Goal: Share content: Share content

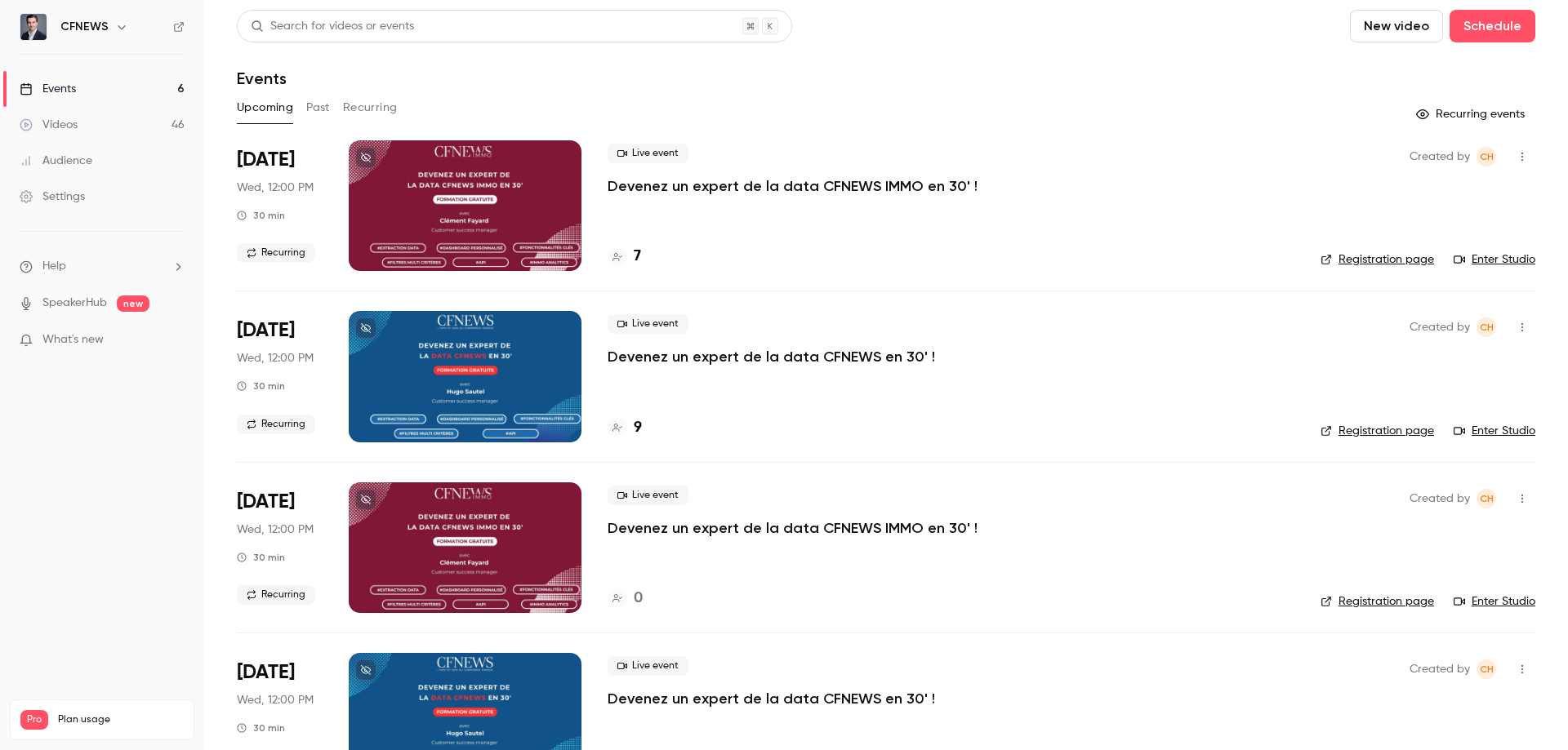
click at [356, 112] on button "Recurring" at bounding box center [370, 108] width 54 height 26
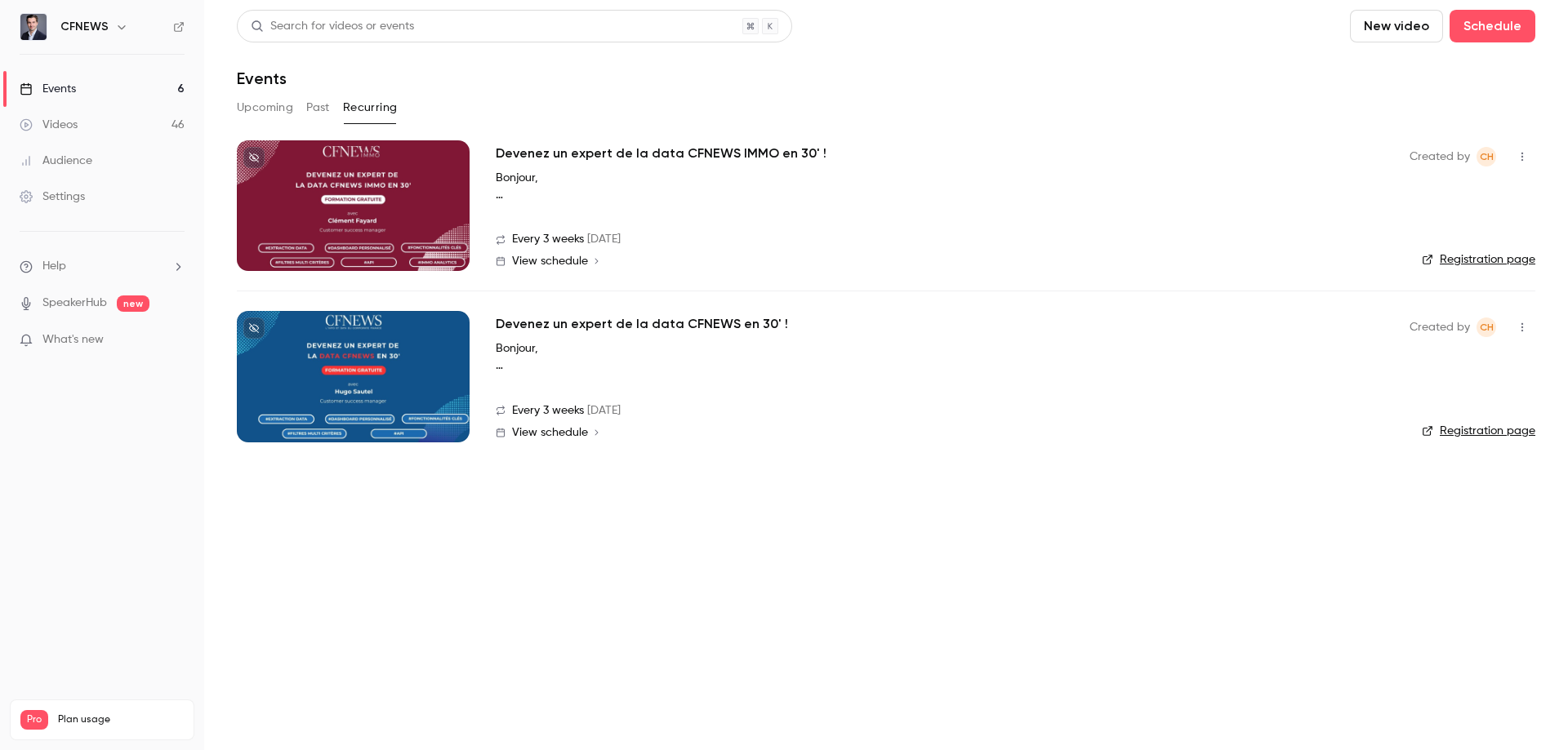
click at [536, 323] on h2 "Devenez un expert de la data CFNEWS en 30' !" at bounding box center [642, 324] width 293 height 19
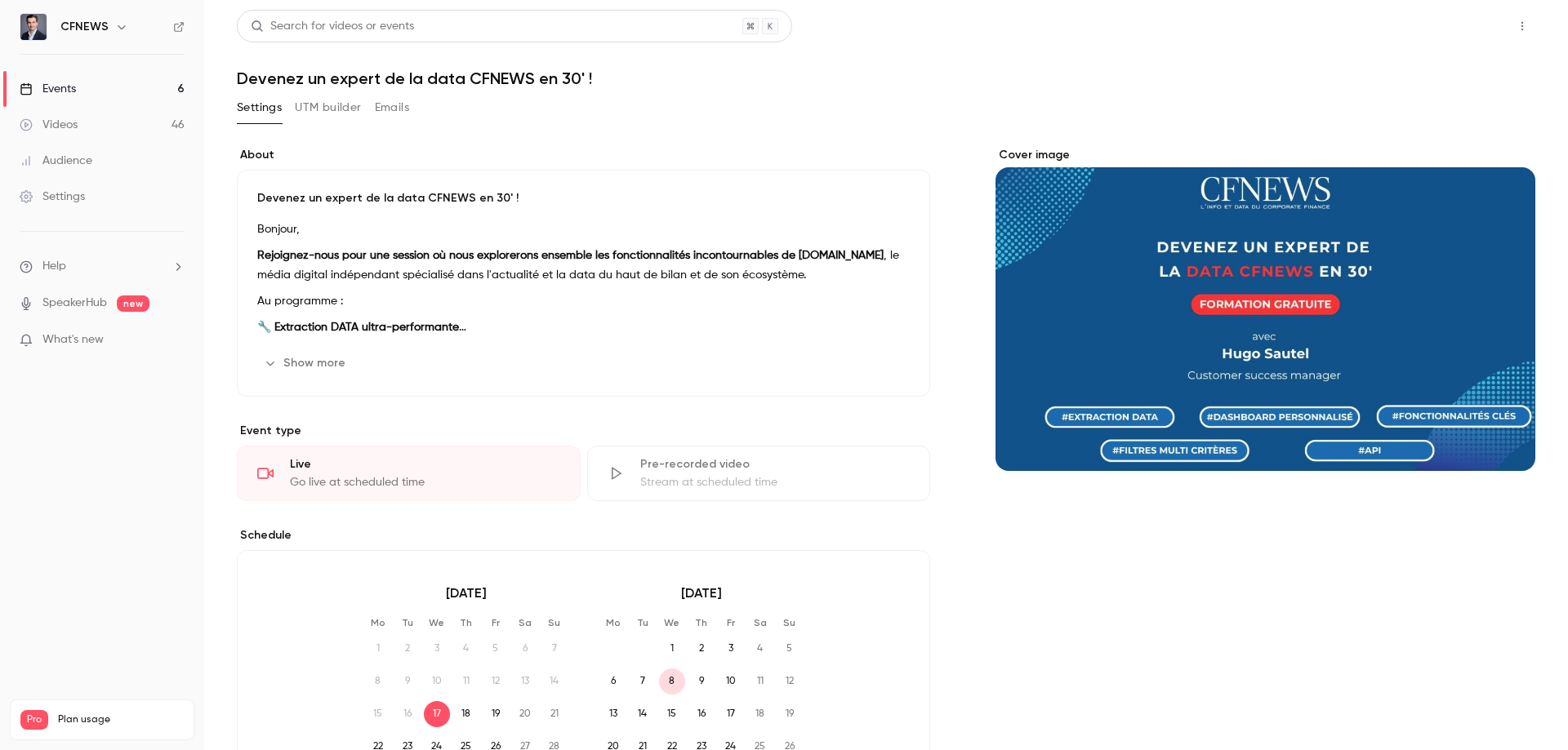
click at [1439, 29] on button "Share" at bounding box center [1464, 26] width 64 height 32
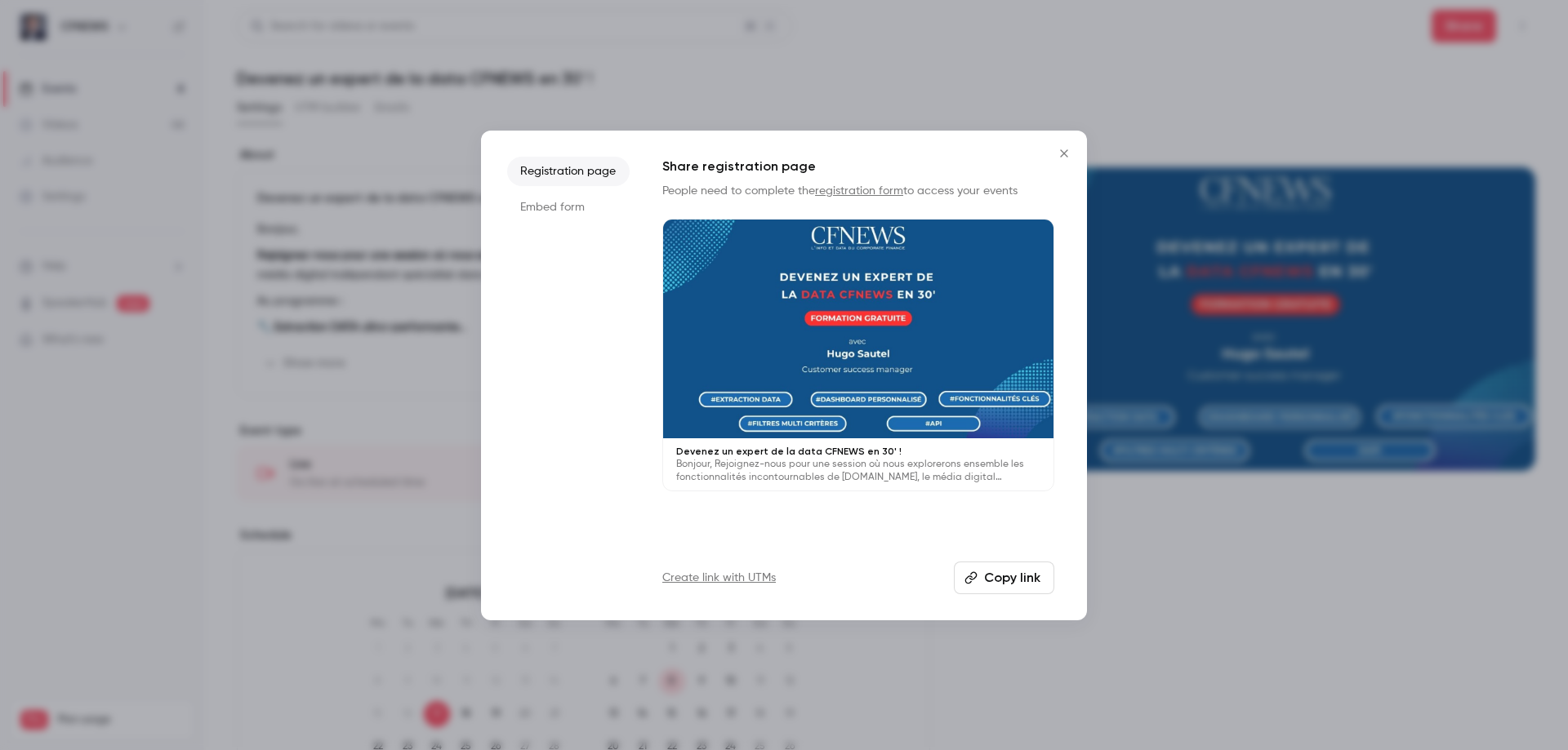
click at [1020, 568] on button "Copy link" at bounding box center [1003, 578] width 100 height 32
click at [1020, 568] on button "Copied!" at bounding box center [1008, 578] width 94 height 32
